Goal: Navigation & Orientation: Find specific page/section

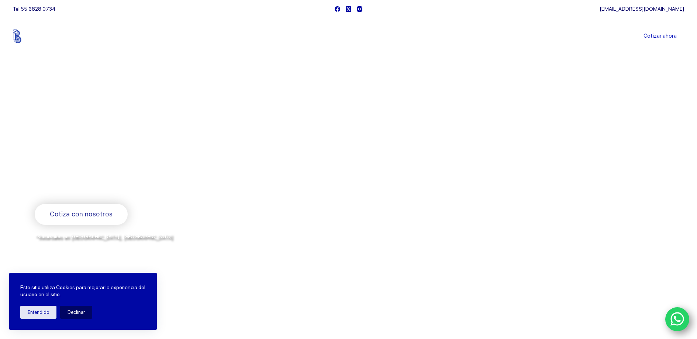
click at [334, 36] on link "Sucursales" at bounding box center [335, 36] width 46 height 0
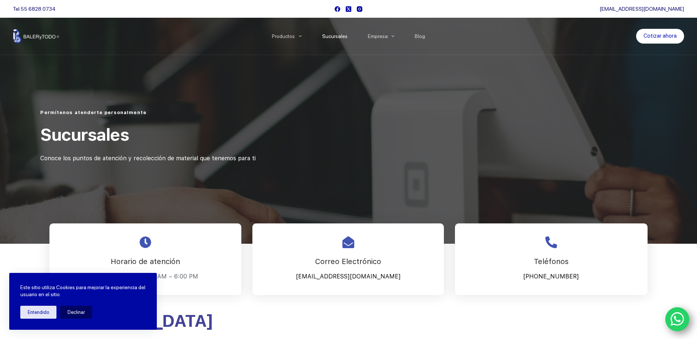
click at [338, 36] on link "Sucursales" at bounding box center [335, 36] width 46 height 0
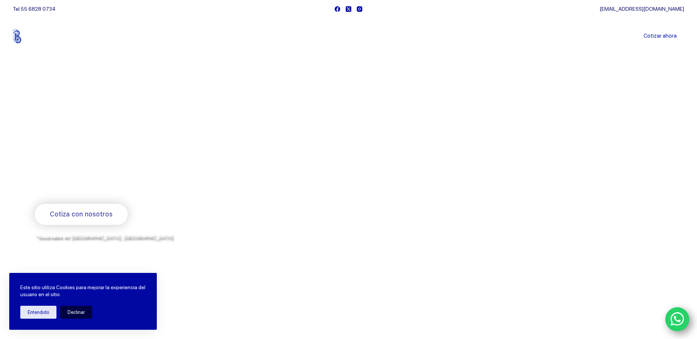
click at [74, 311] on button "Declinar" at bounding box center [76, 311] width 32 height 13
